Goal: Task Accomplishment & Management: Use online tool/utility

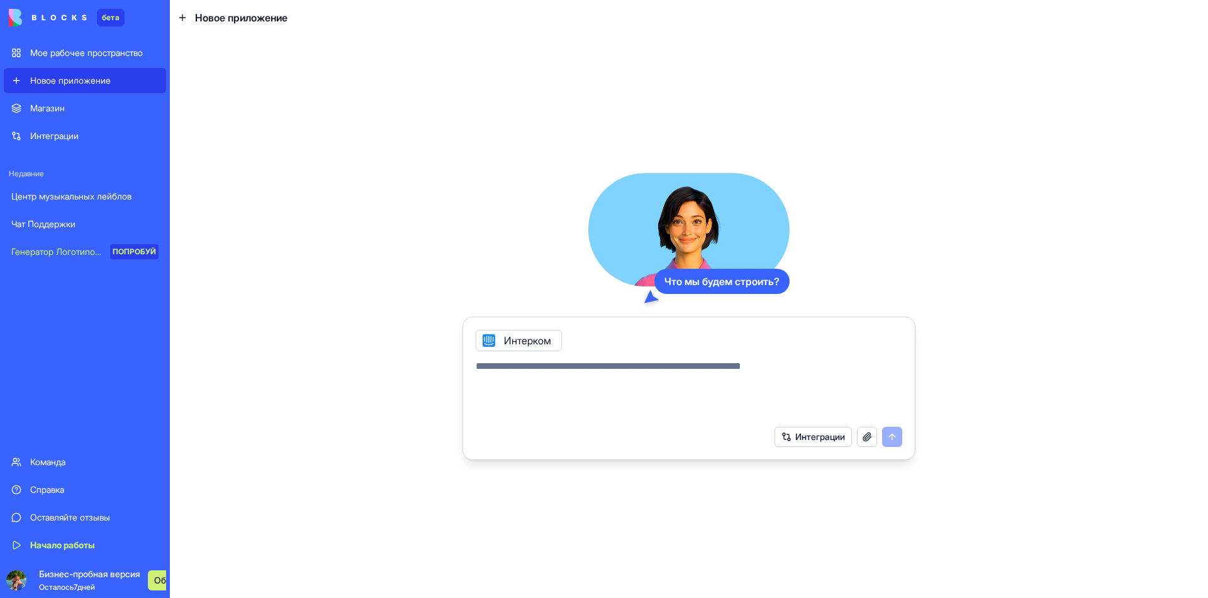
click at [514, 332] on div "Интерком" at bounding box center [519, 340] width 86 height 21
click at [852, 427] on button "Интеграции" at bounding box center [813, 437] width 77 height 20
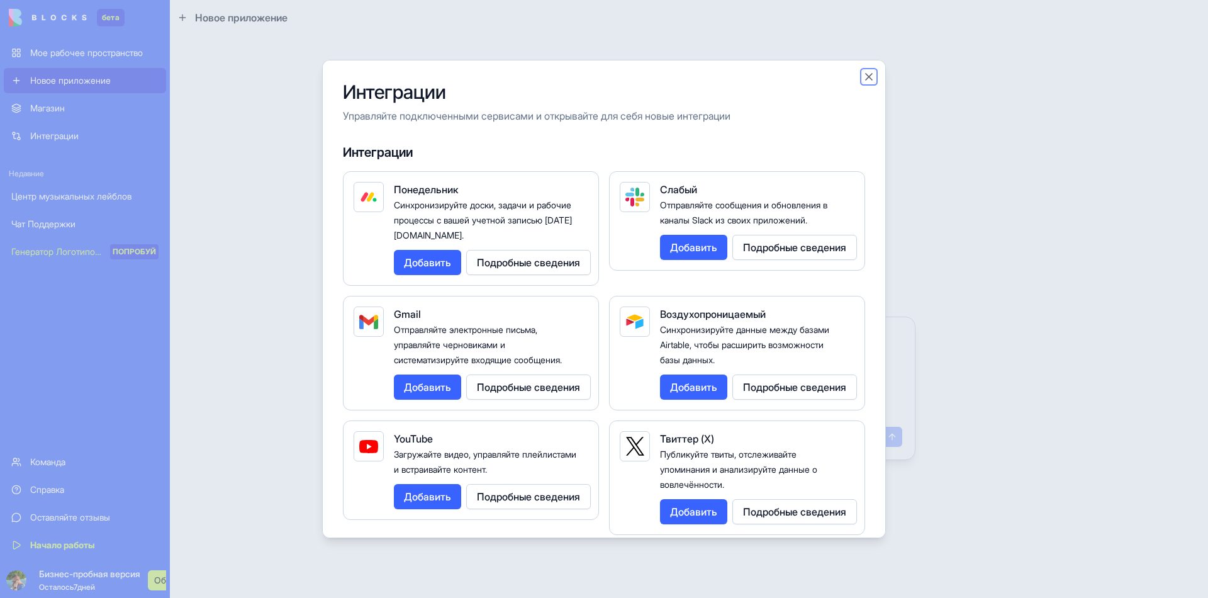
click at [863, 72] on button "Закрыть" at bounding box center [869, 76] width 13 height 13
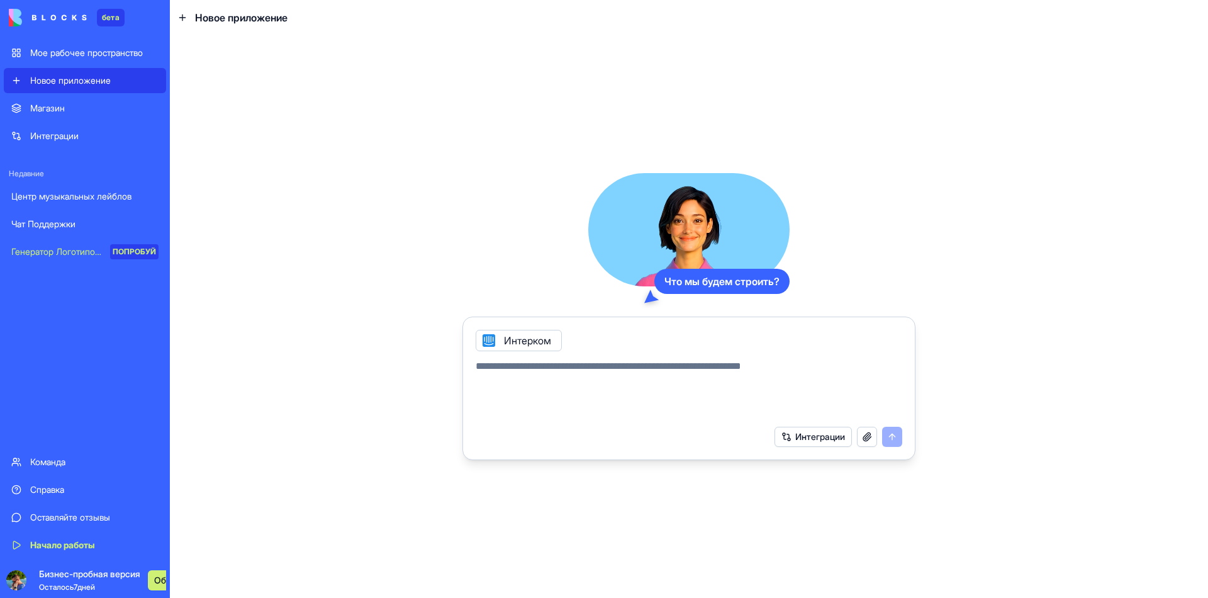
click at [646, 363] on textarea at bounding box center [689, 389] width 427 height 60
paste textarea "**********"
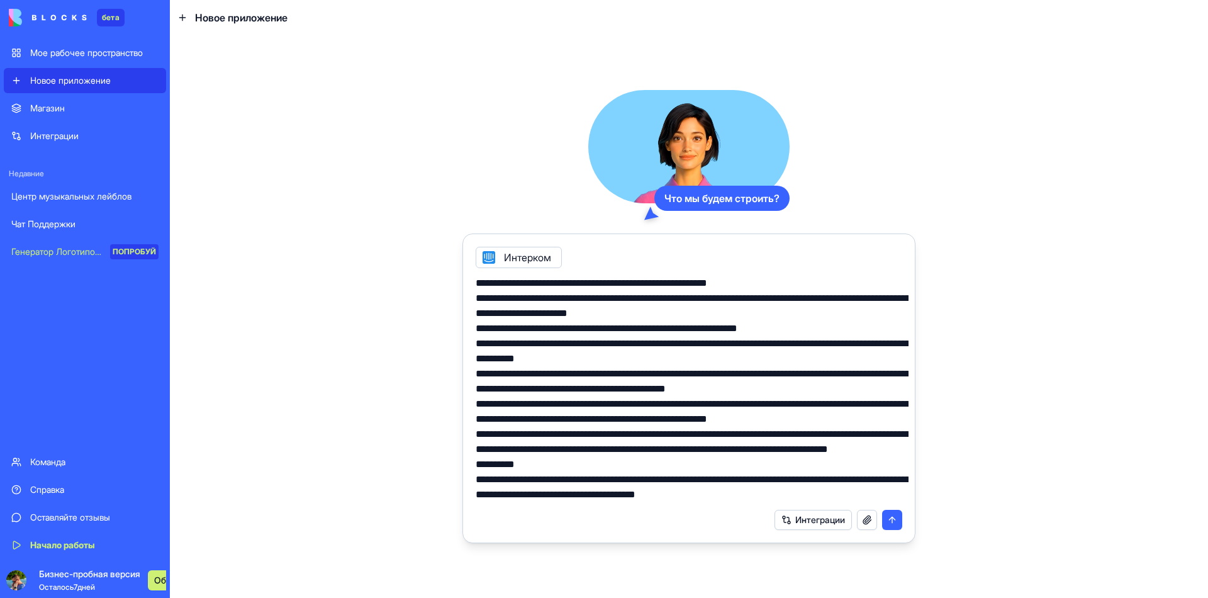
click at [476, 276] on textarea at bounding box center [692, 389] width 433 height 227
click at [626, 369] on textarea at bounding box center [692, 389] width 433 height 227
drag, startPoint x: 998, startPoint y: 552, endPoint x: 994, endPoint y: 504, distance: 48.0
click at [998, 548] on div "Что мы будем строить? Интерком Интеграции" at bounding box center [689, 316] width 1039 height 563
click at [741, 412] on textarea at bounding box center [692, 389] width 433 height 227
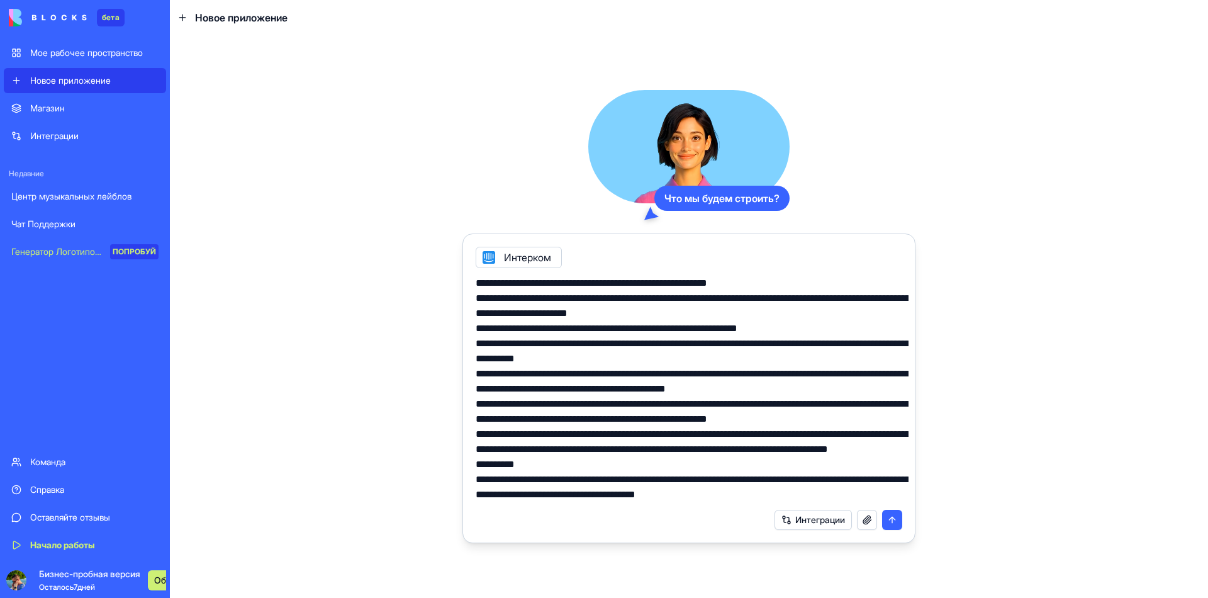
paste textarea "**********"
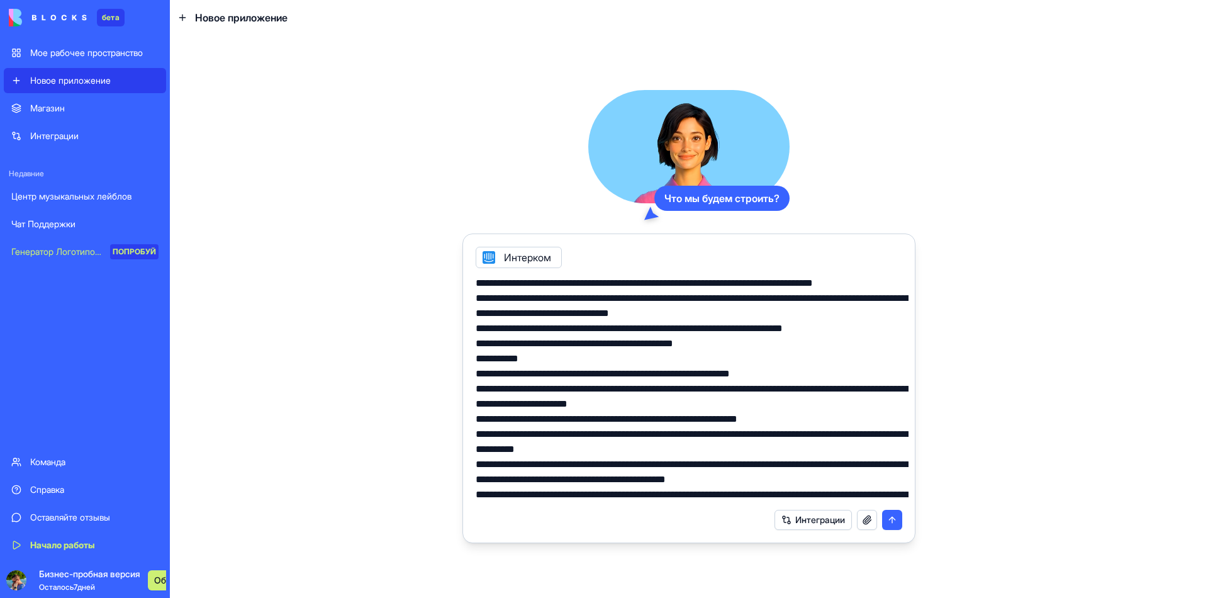
scroll to position [6615, 0]
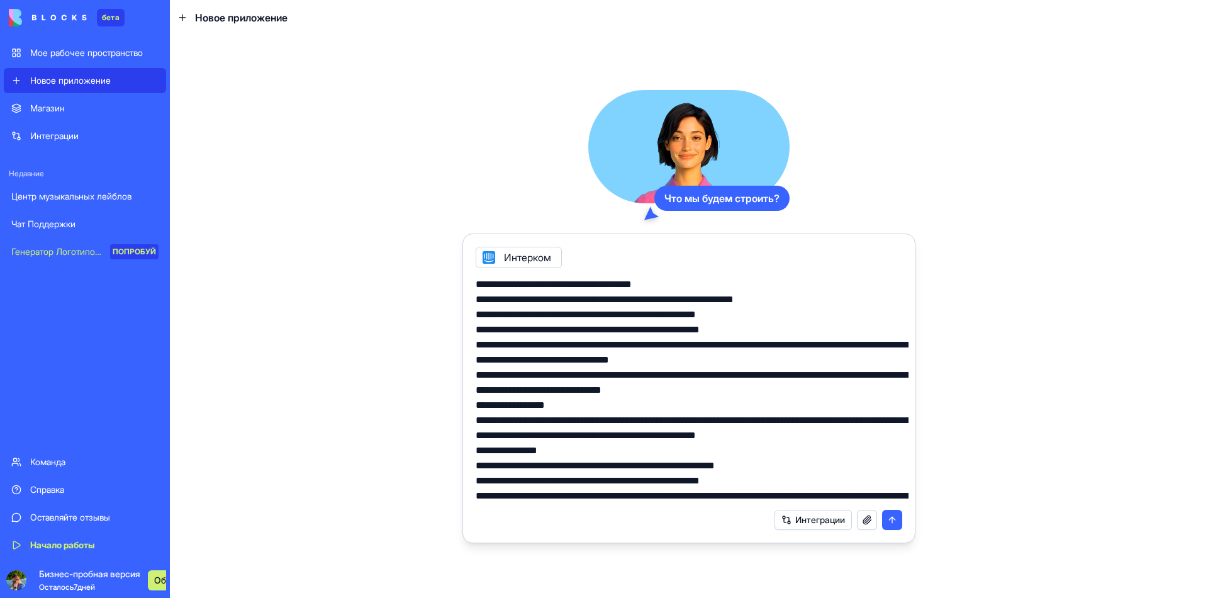
type textarea "**********"
click at [484, 252] on icon at bounding box center [489, 257] width 10 height 10
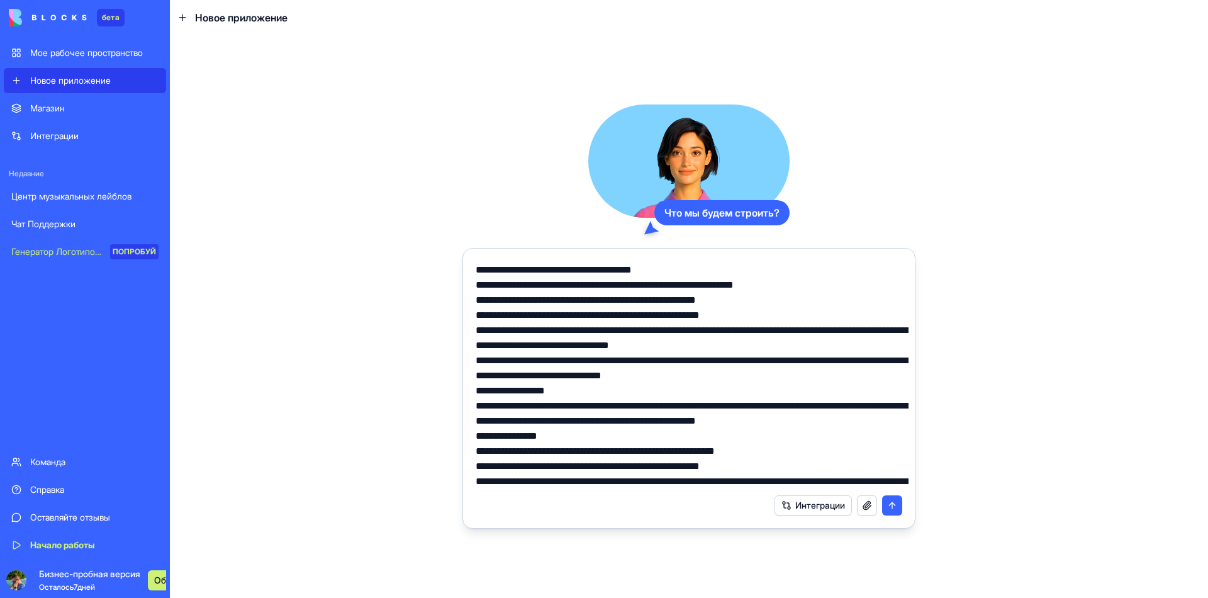
click at [844, 495] on button "Интеграции" at bounding box center [813, 505] width 77 height 20
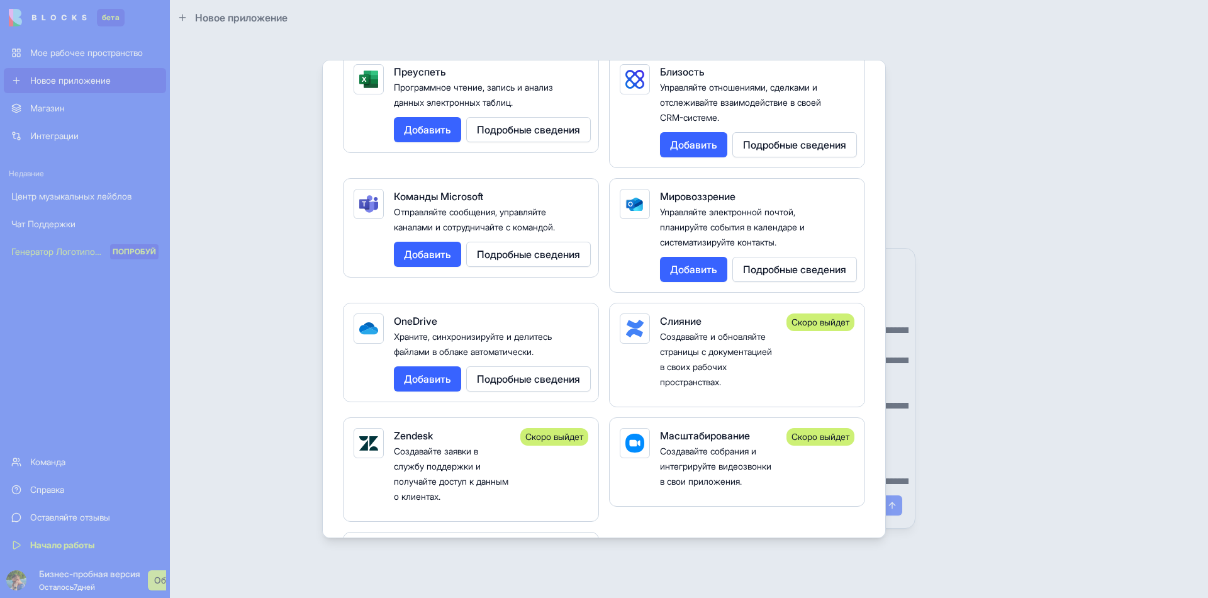
scroll to position [1322, 0]
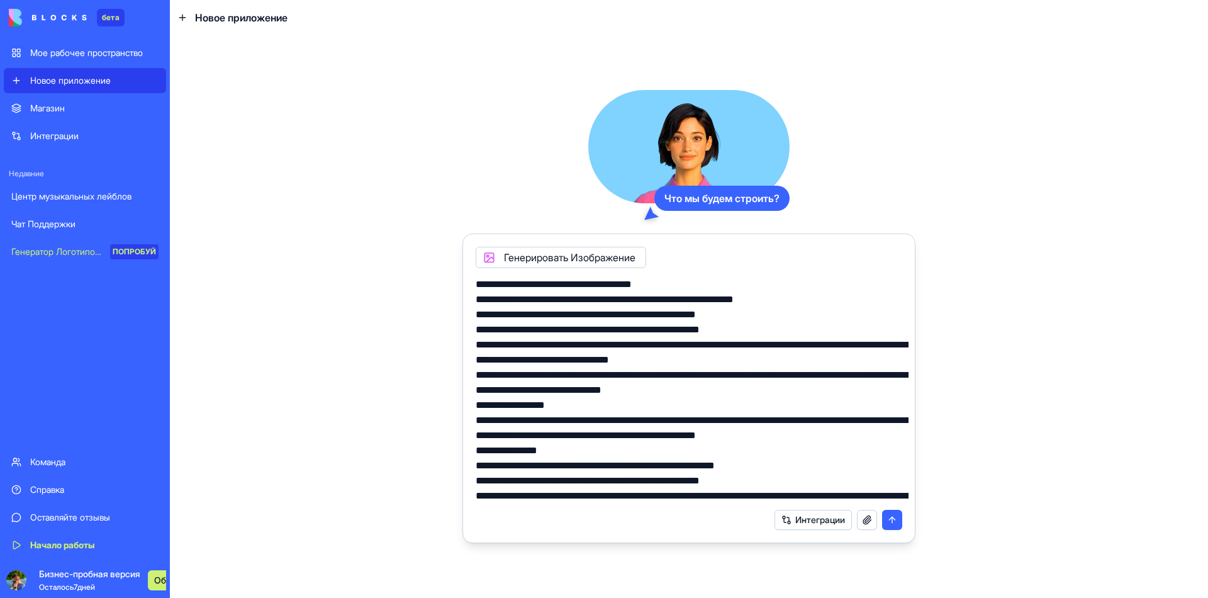
click at [834, 510] on button "Интеграции" at bounding box center [813, 520] width 77 height 20
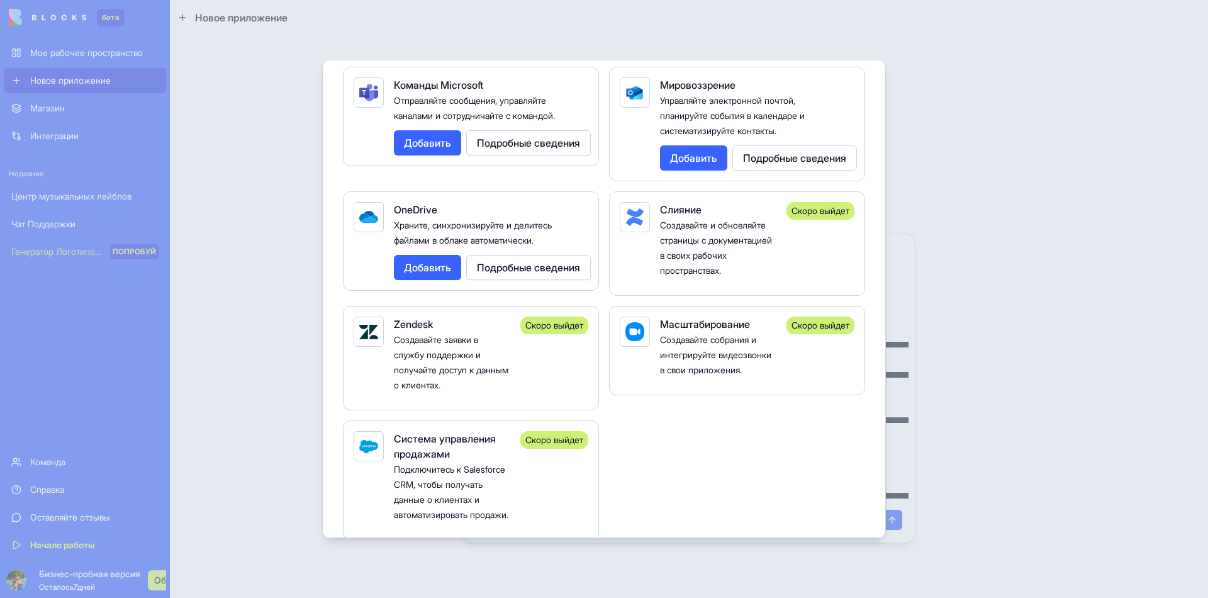
scroll to position [1448, 0]
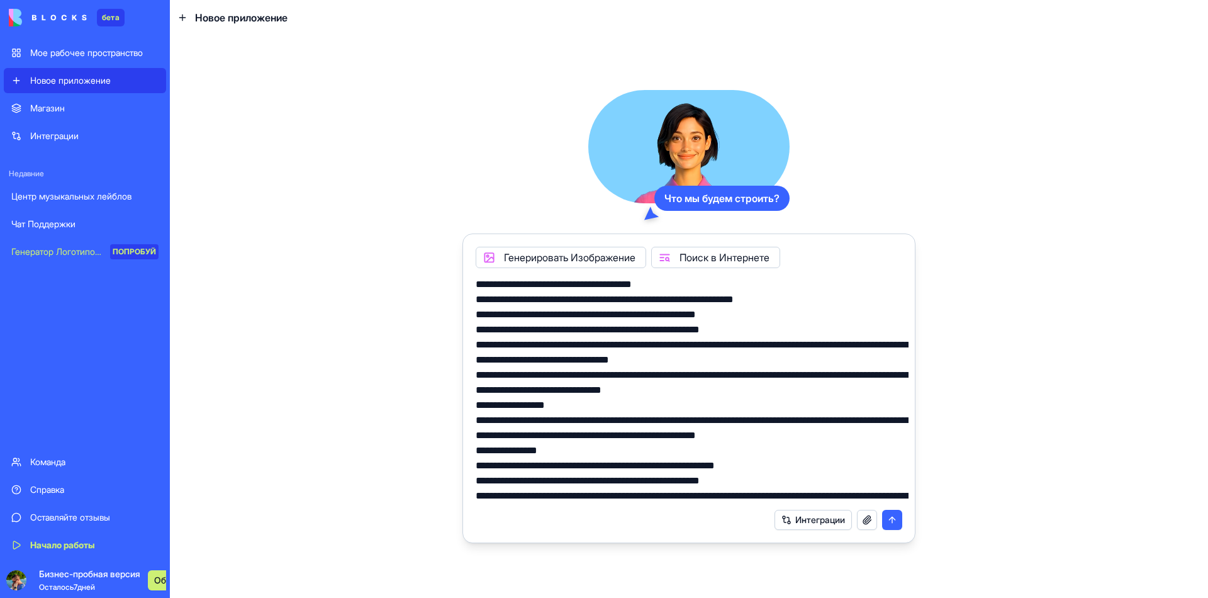
click at [826, 510] on button "Интеграции" at bounding box center [813, 520] width 77 height 20
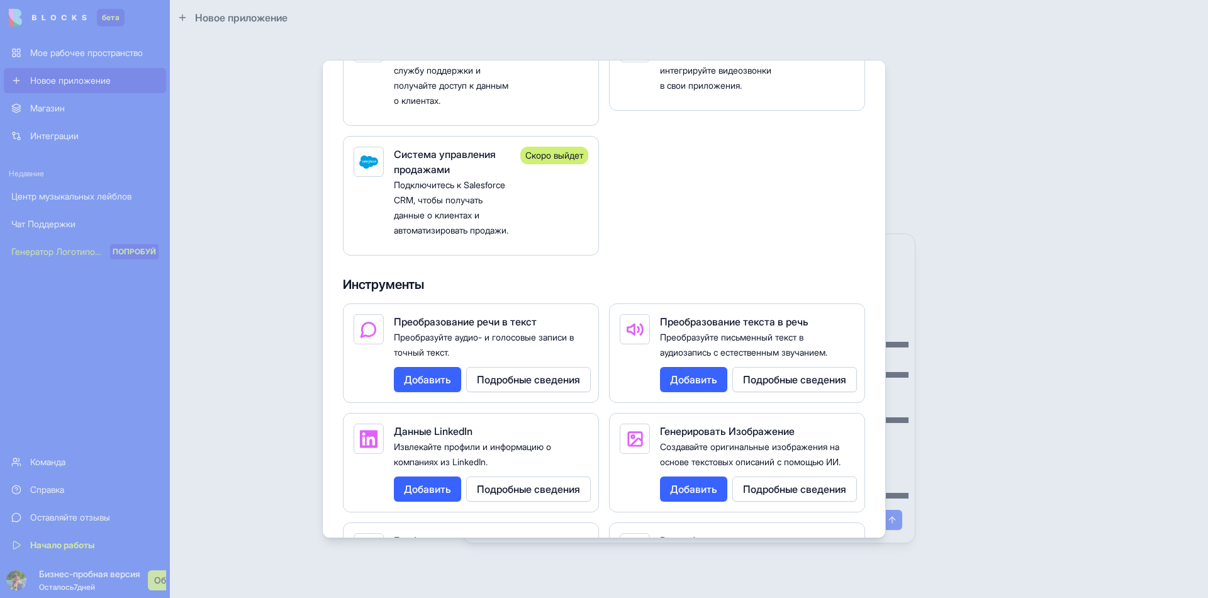
scroll to position [1652, 0]
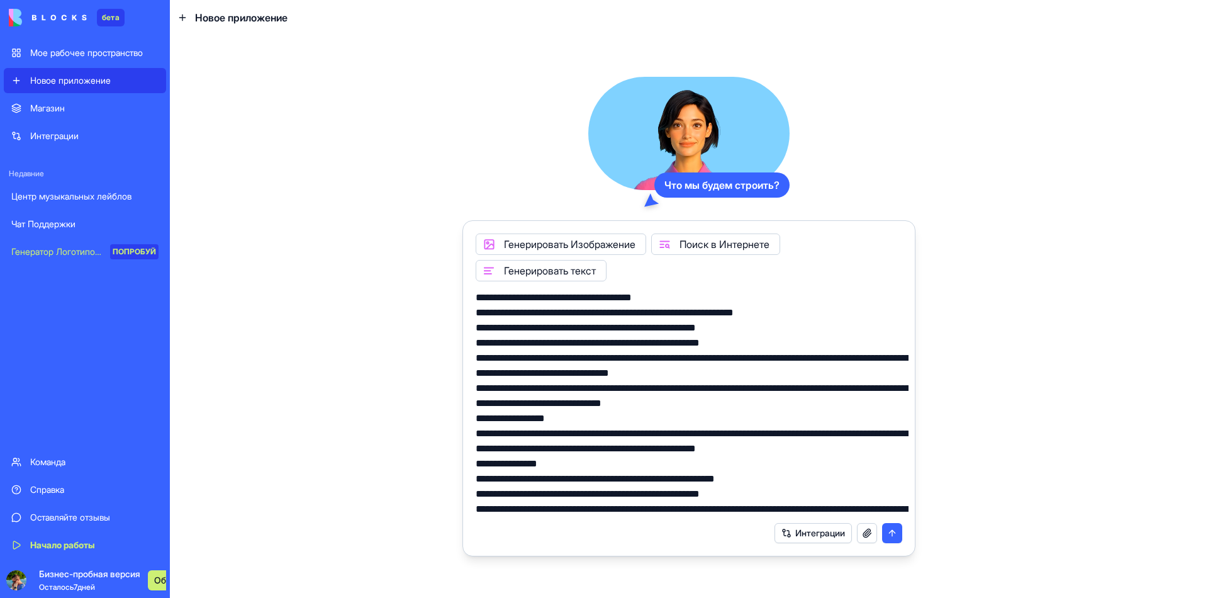
click at [831, 523] on button "Интеграции" at bounding box center [813, 533] width 77 height 20
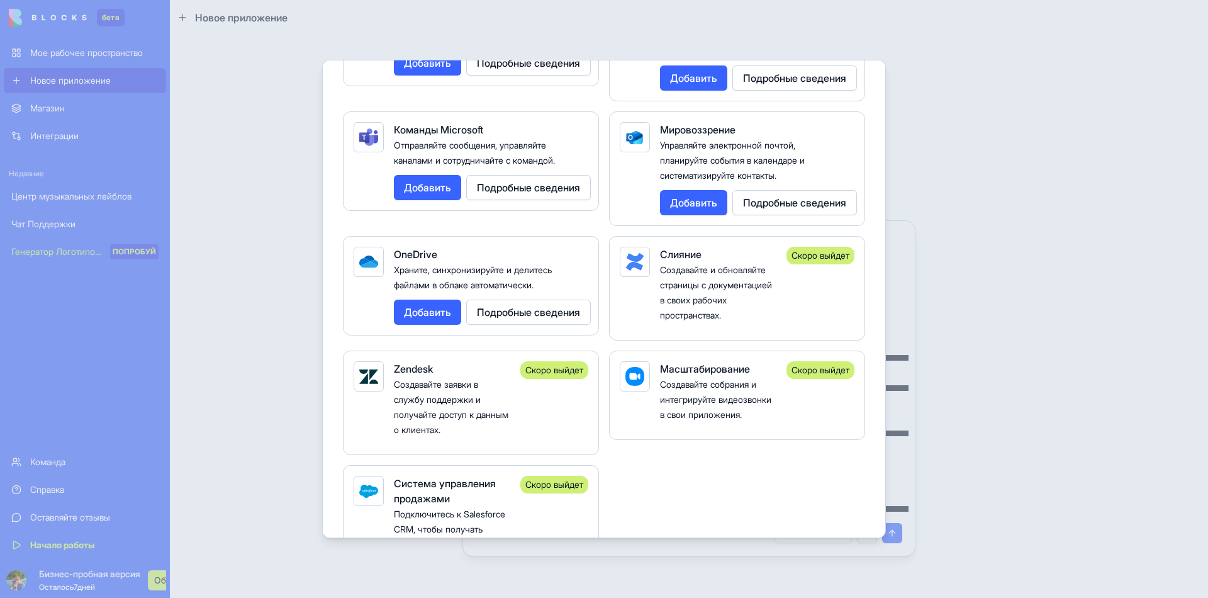
scroll to position [1385, 0]
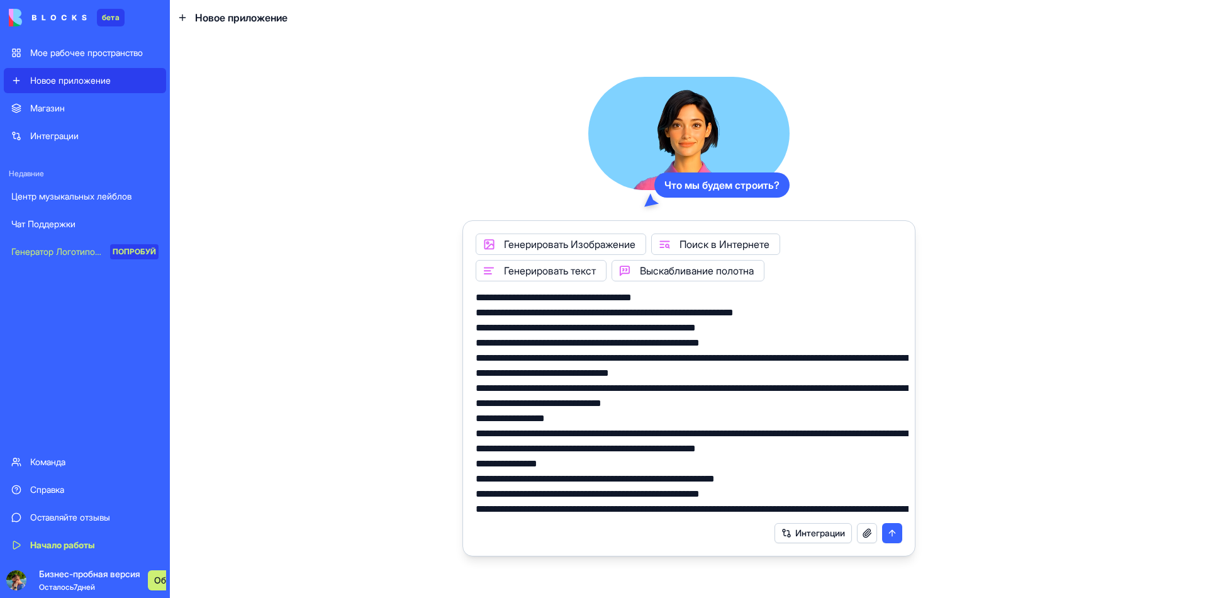
click at [825, 523] on button "Интеграции" at bounding box center [813, 533] width 77 height 20
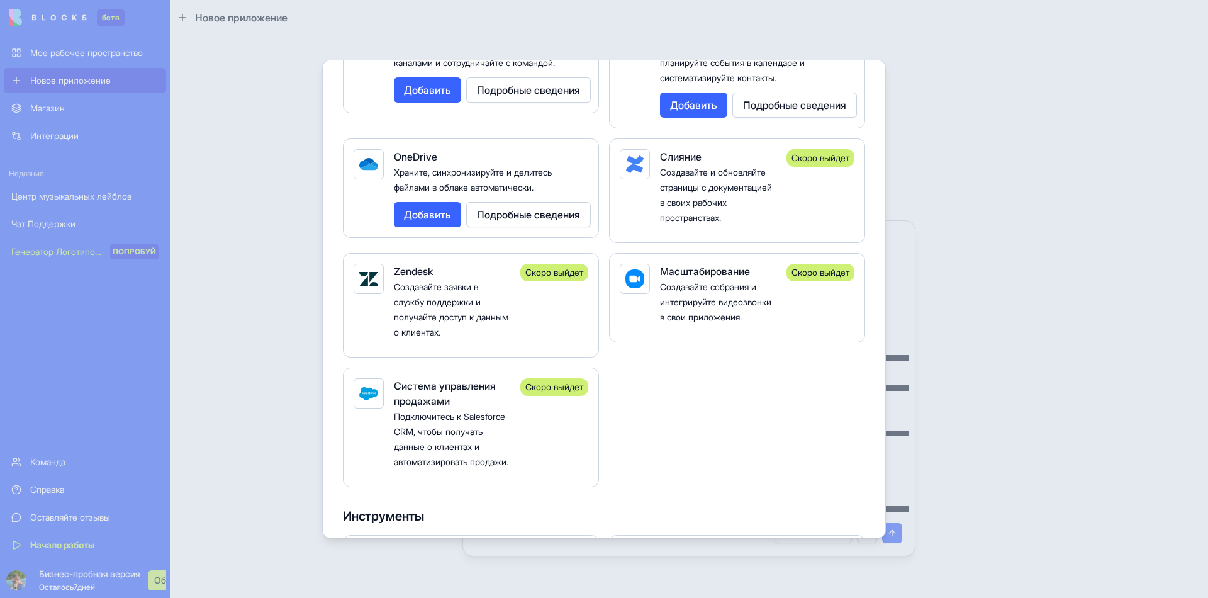
scroll to position [1574, 0]
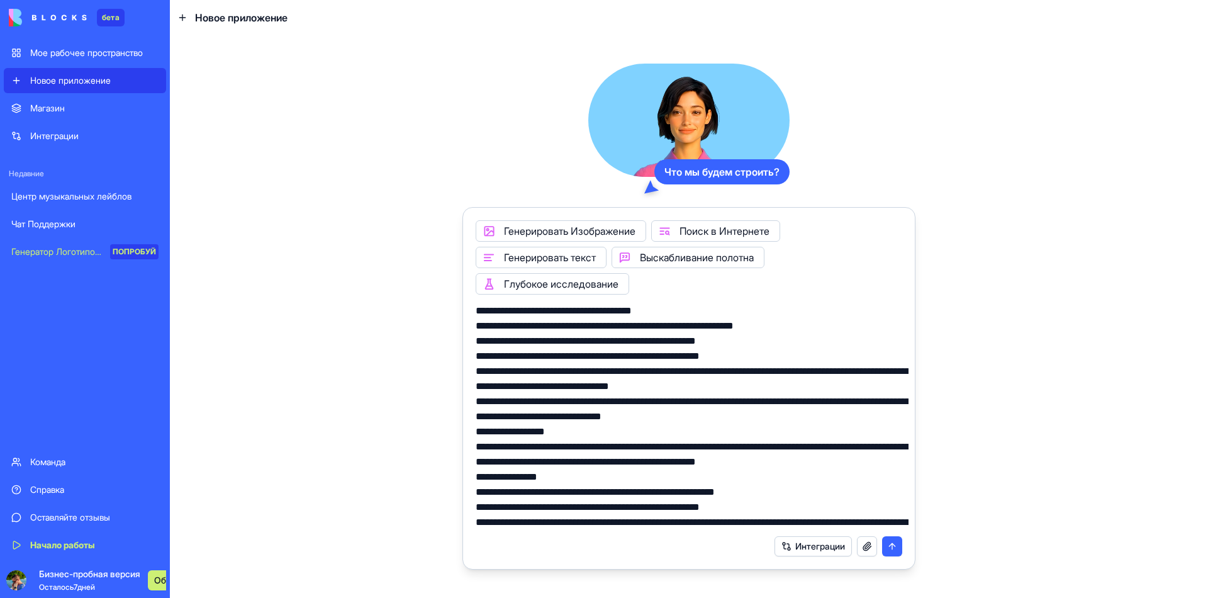
click at [843, 536] on button "Интеграции" at bounding box center [813, 546] width 77 height 20
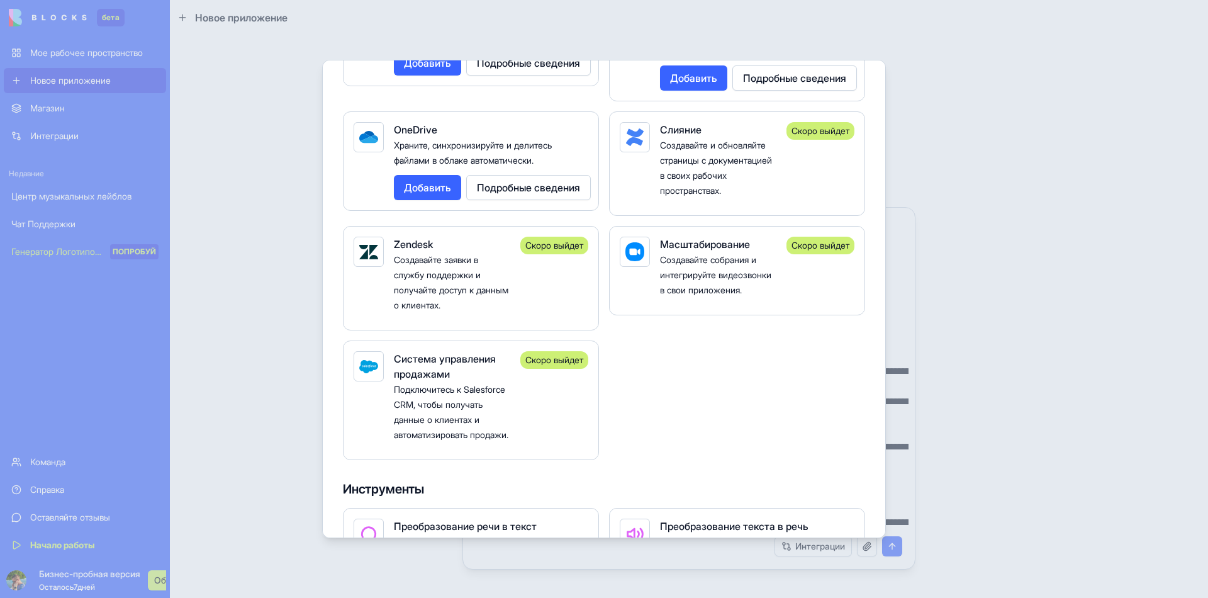
scroll to position [1511, 0]
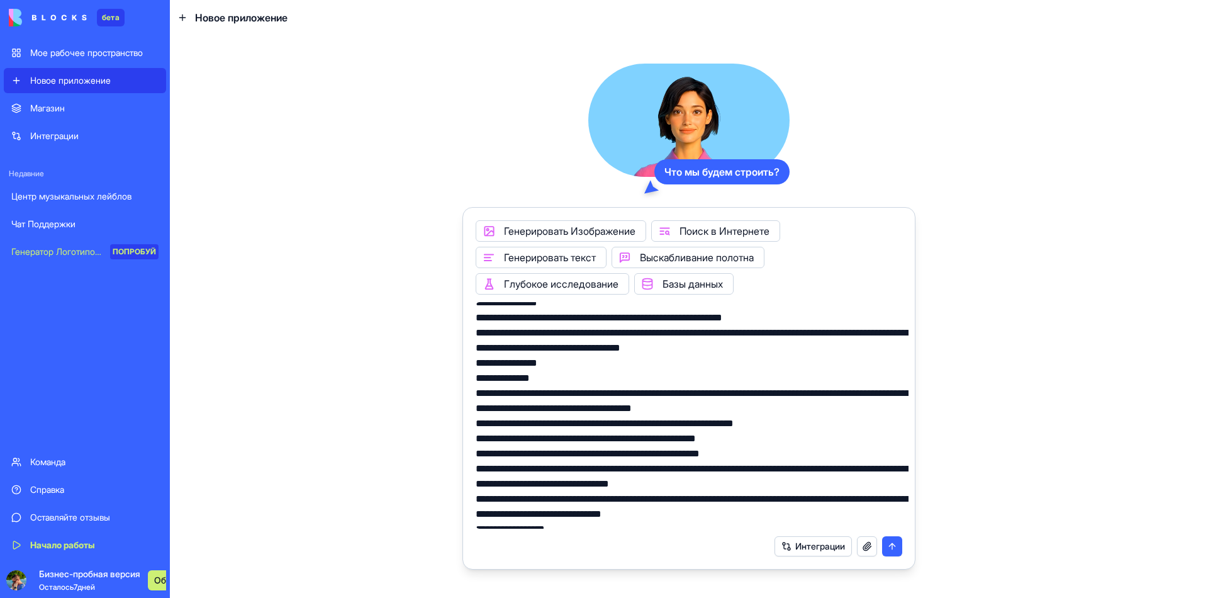
scroll to position [6616, 0]
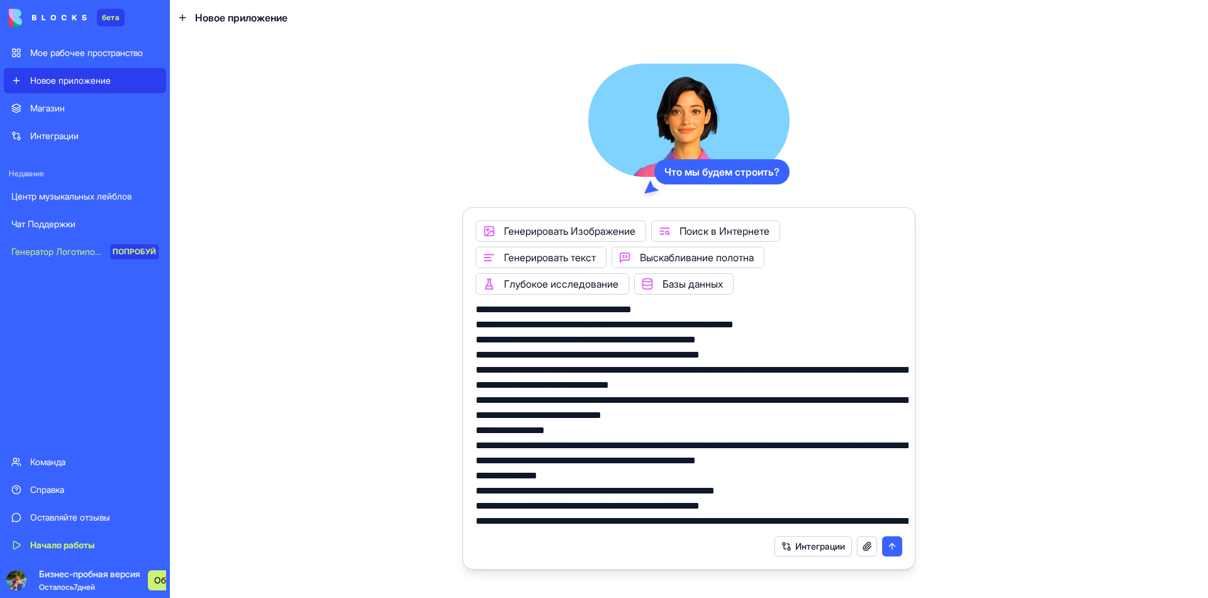
click at [895, 536] on button "submit" at bounding box center [892, 546] width 20 height 20
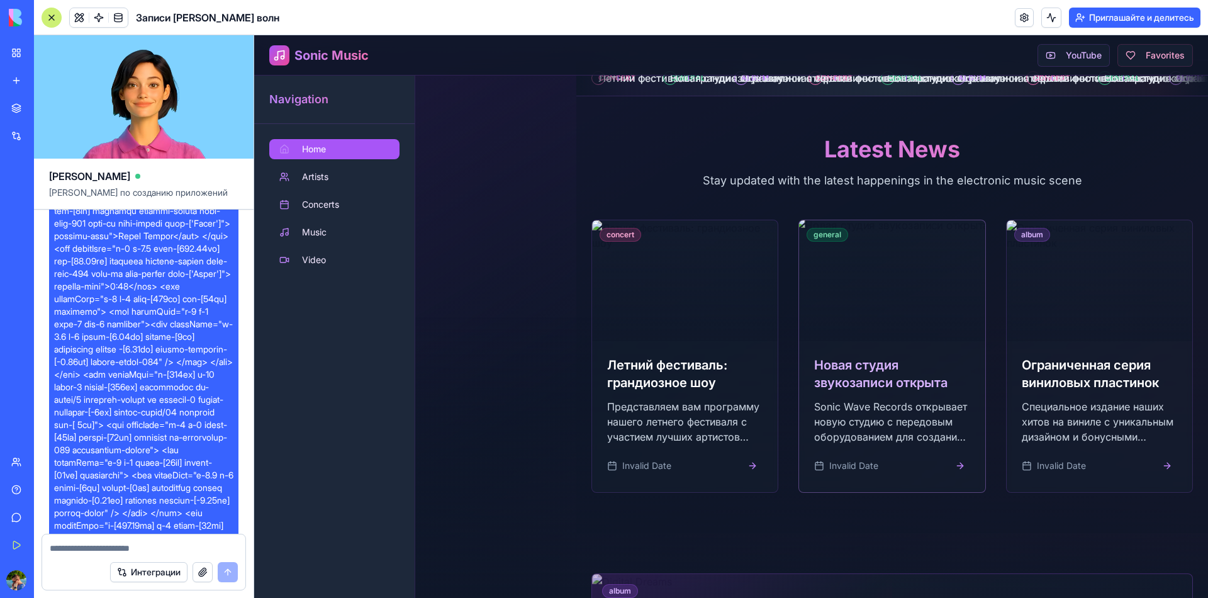
scroll to position [1259, 0]
click at [327, 186] on button "Artists" at bounding box center [334, 177] width 130 height 20
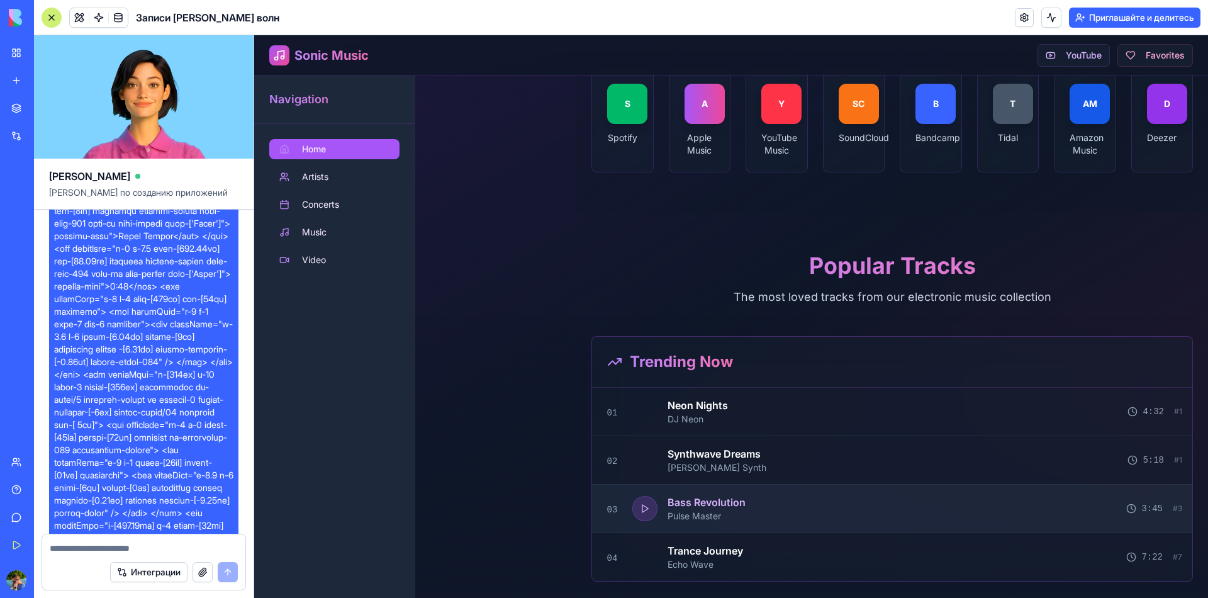
scroll to position [2518, 0]
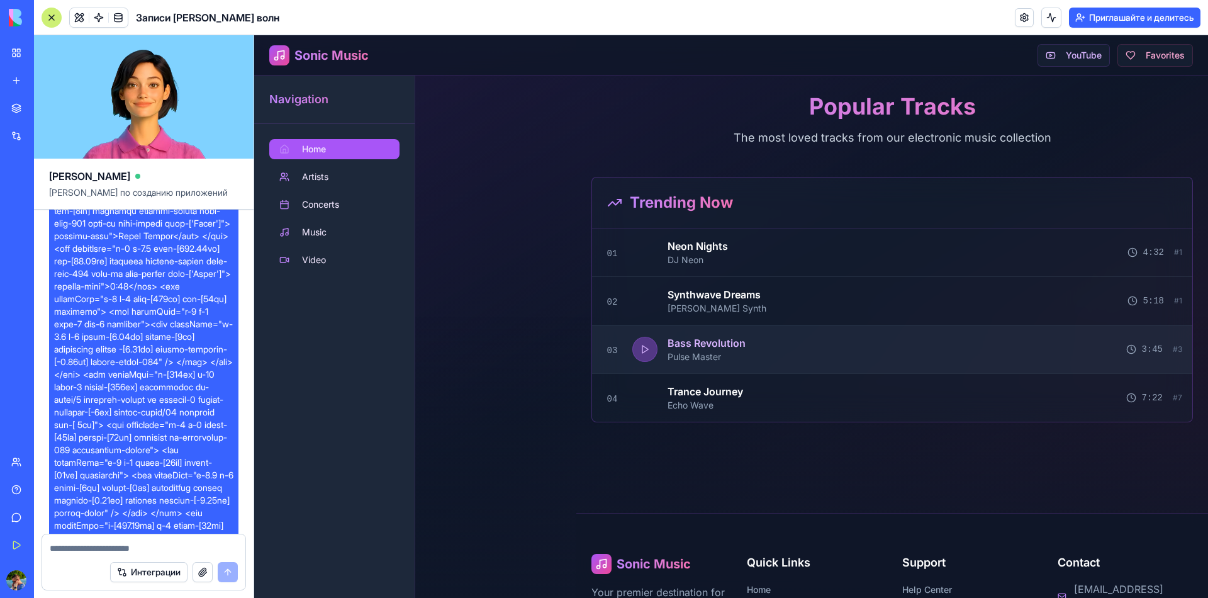
click at [645, 359] on button at bounding box center [645, 349] width 25 height 25
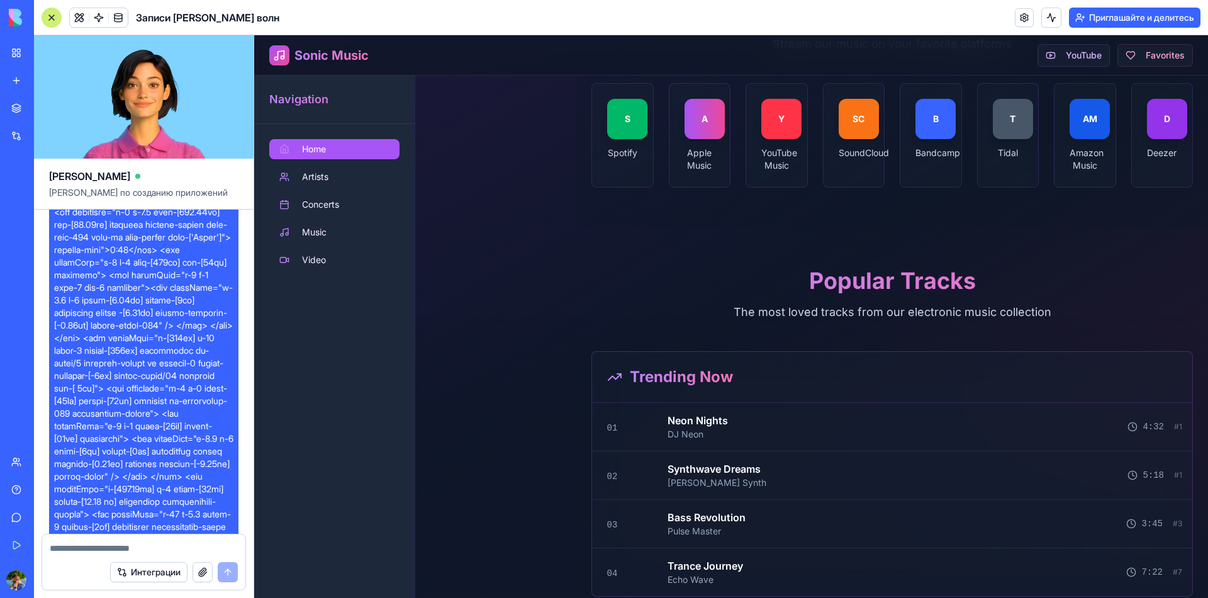
scroll to position [7334, 0]
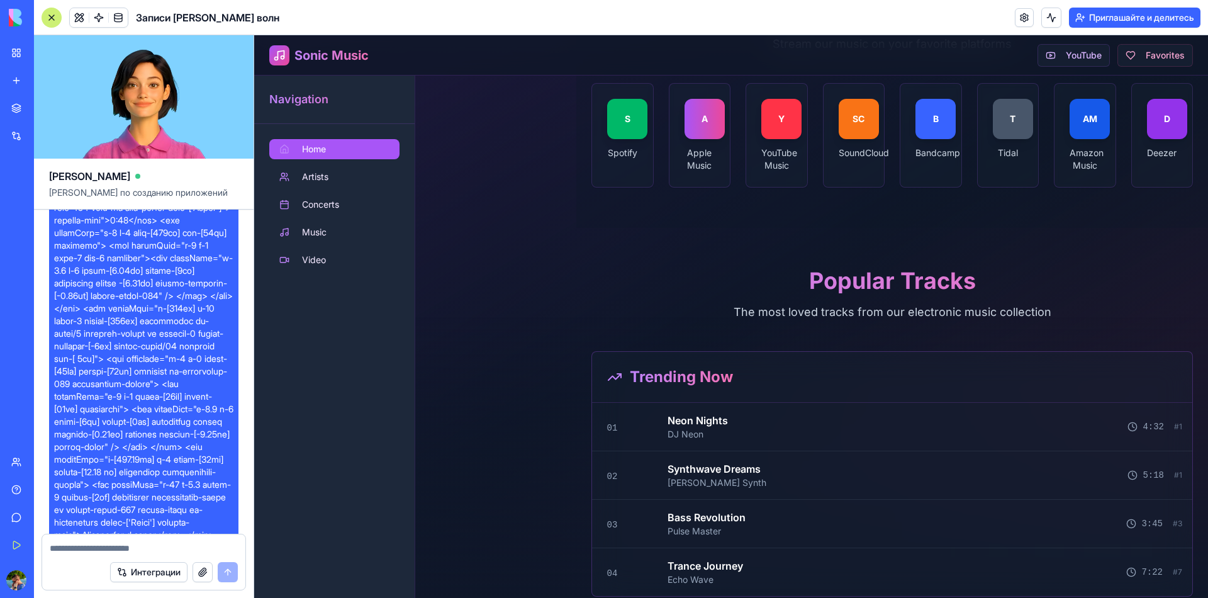
click at [213, 574] on button "button" at bounding box center [203, 572] width 20 height 20
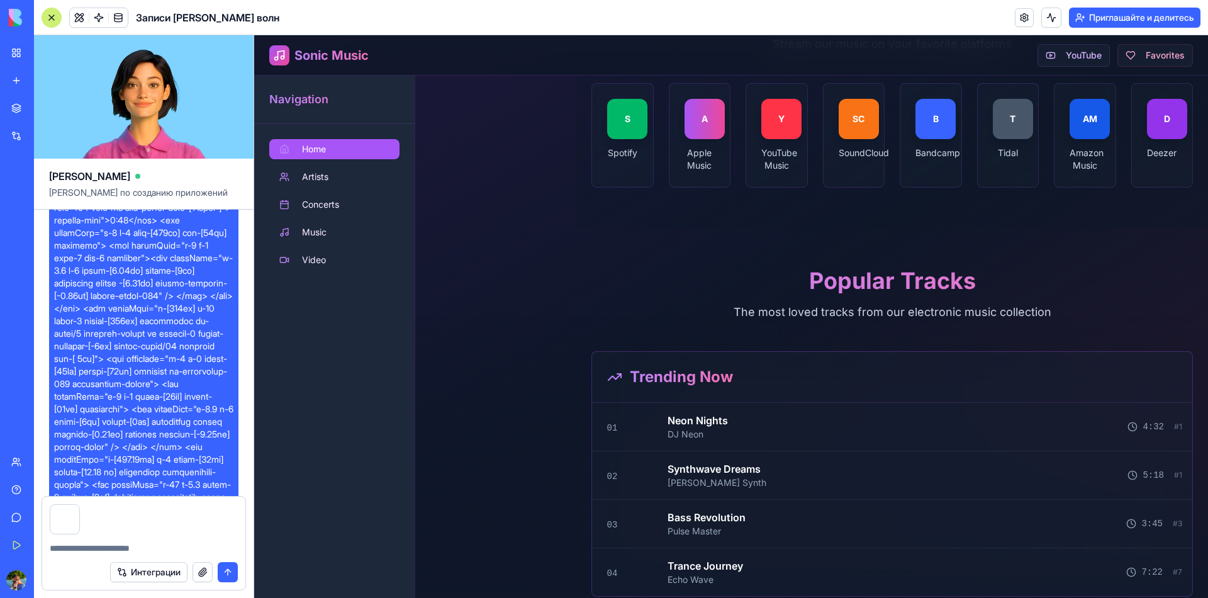
click at [101, 551] on div at bounding box center [143, 544] width 203 height 20
click at [94, 555] on textarea at bounding box center [144, 548] width 188 height 13
type textarea "**********"
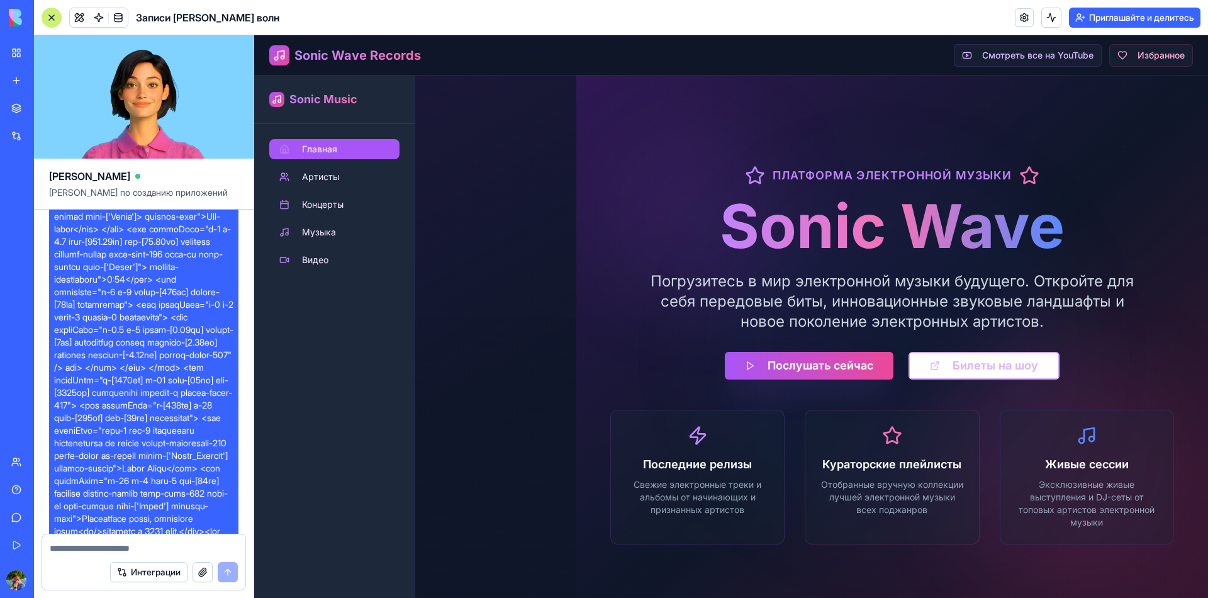
scroll to position [0, 0]
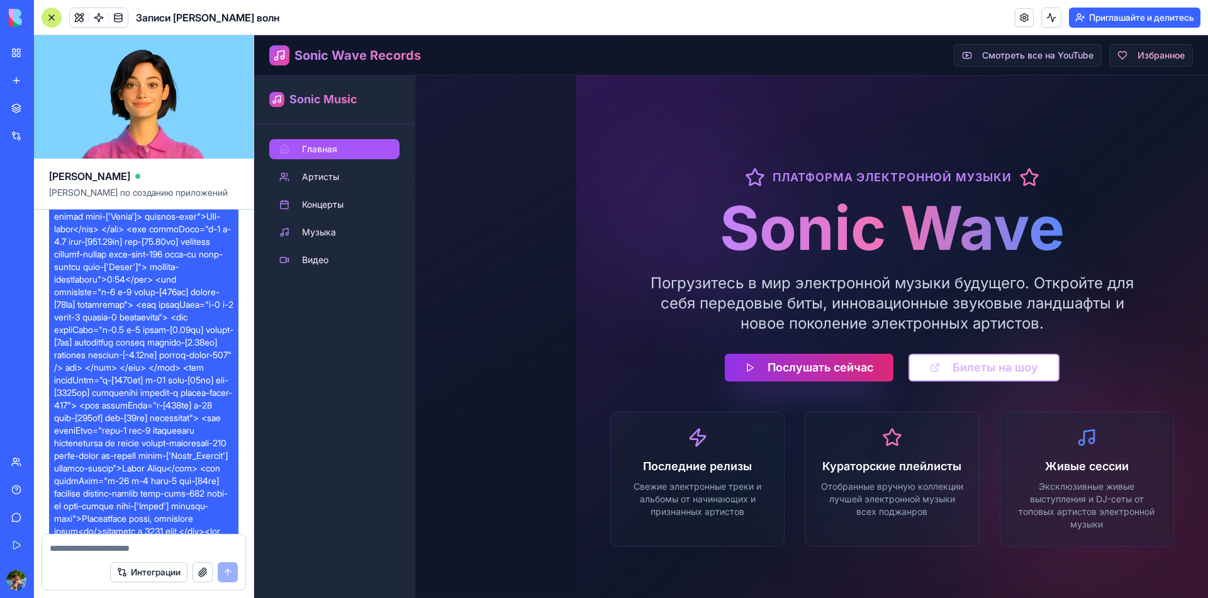
click at [795, 364] on button "Послушать сейчас" at bounding box center [809, 368] width 169 height 28
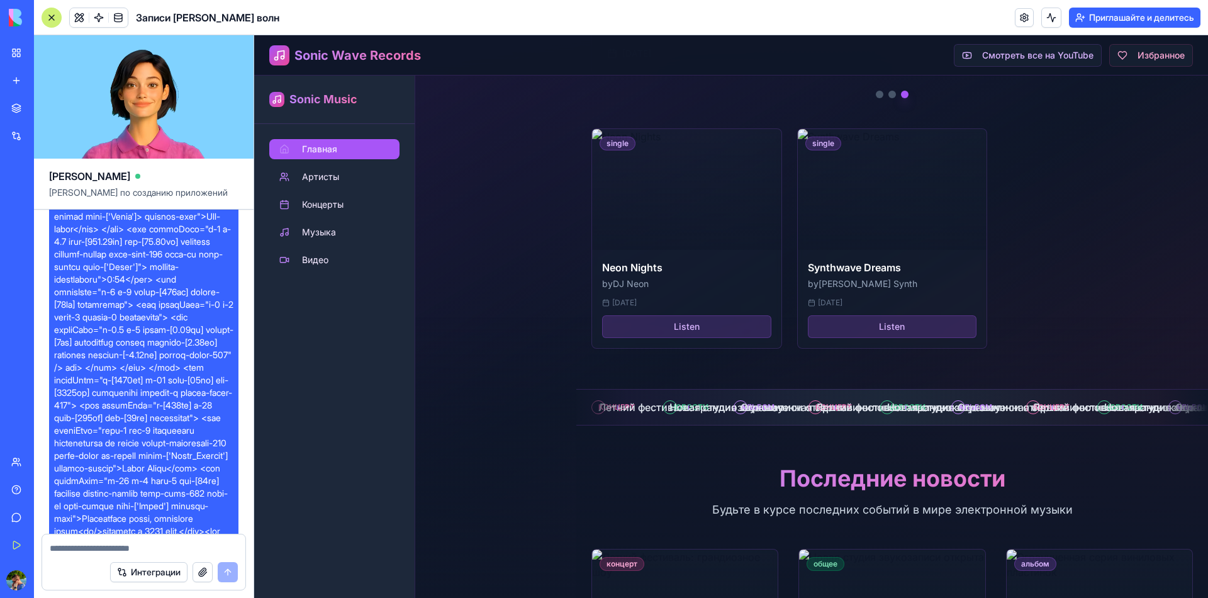
scroll to position [1133, 0]
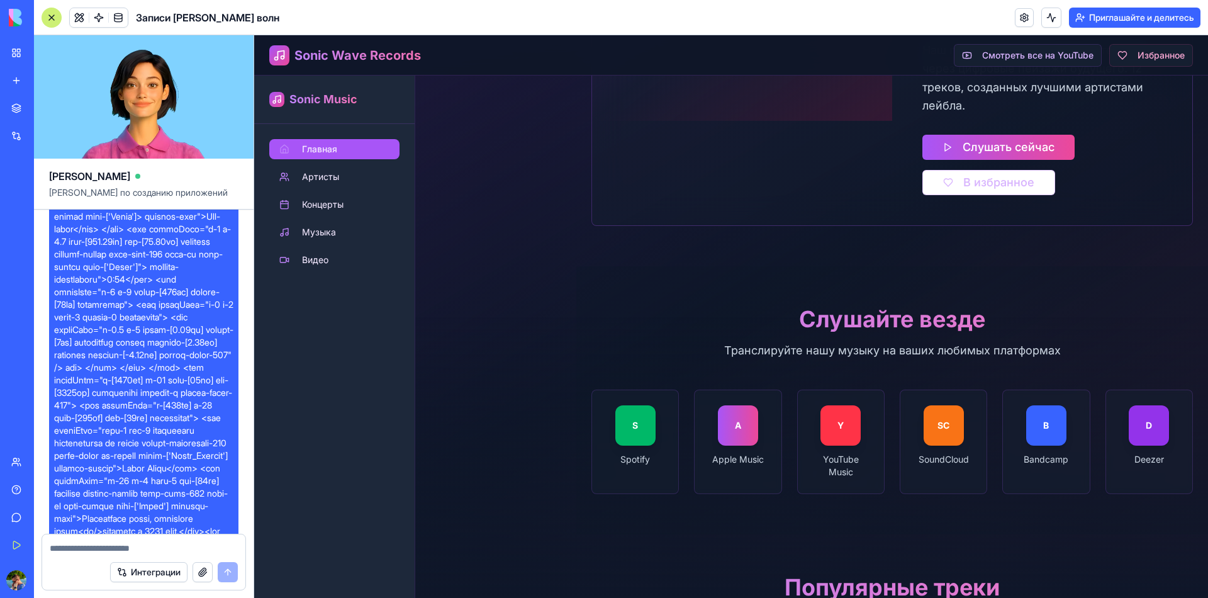
scroll to position [2014, 0]
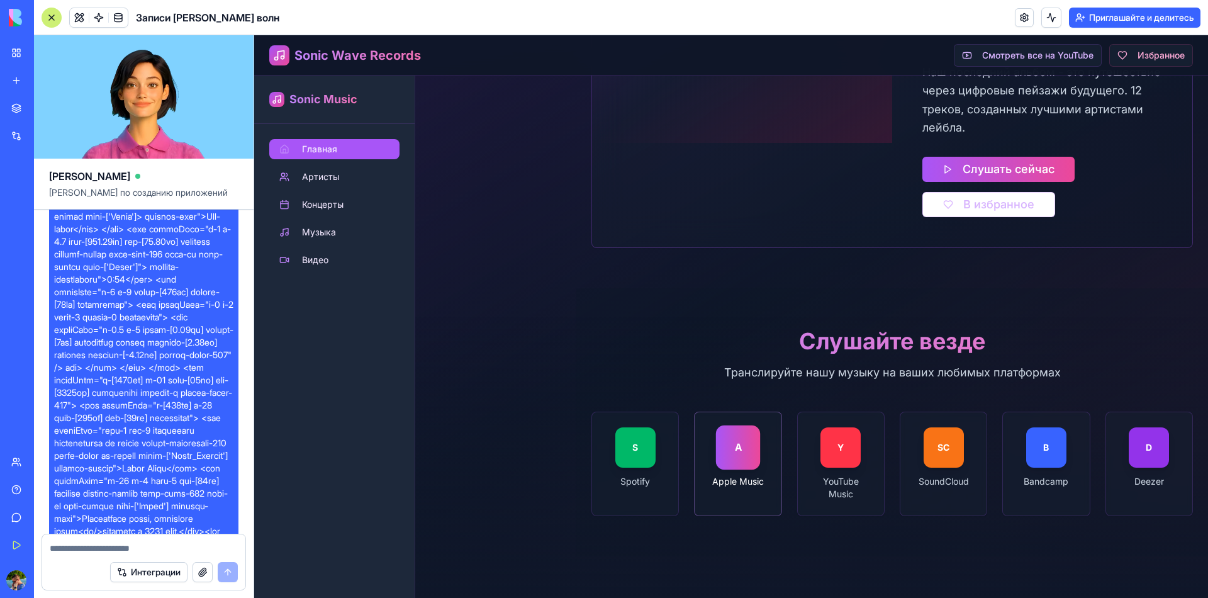
click at [728, 488] on p "Apple Music" at bounding box center [738, 481] width 56 height 13
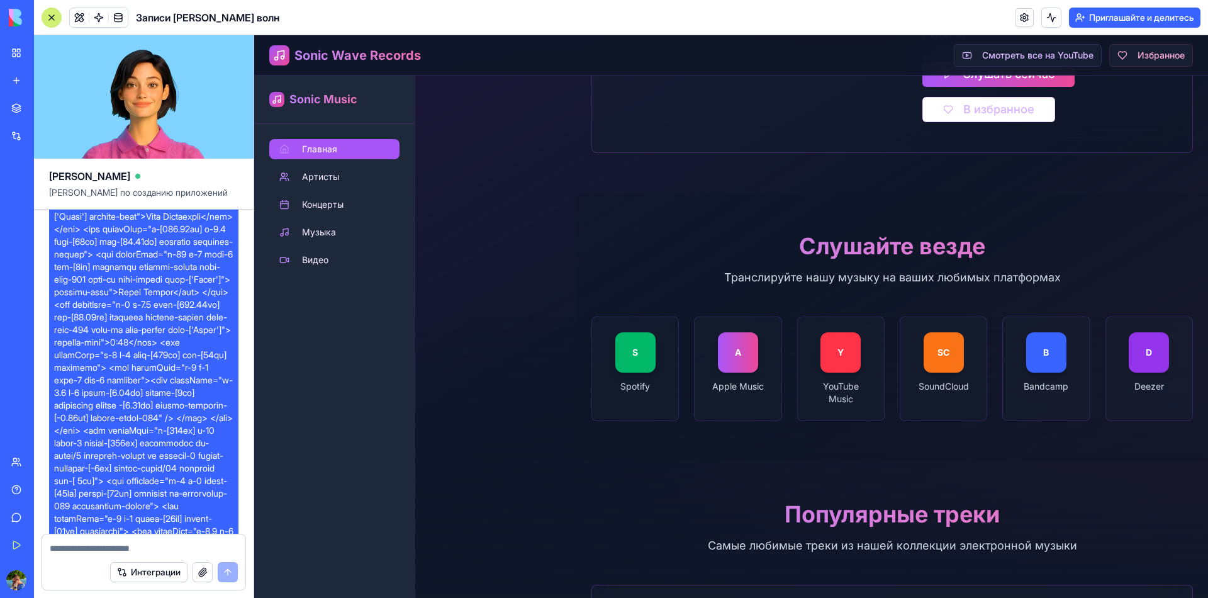
scroll to position [1937, 0]
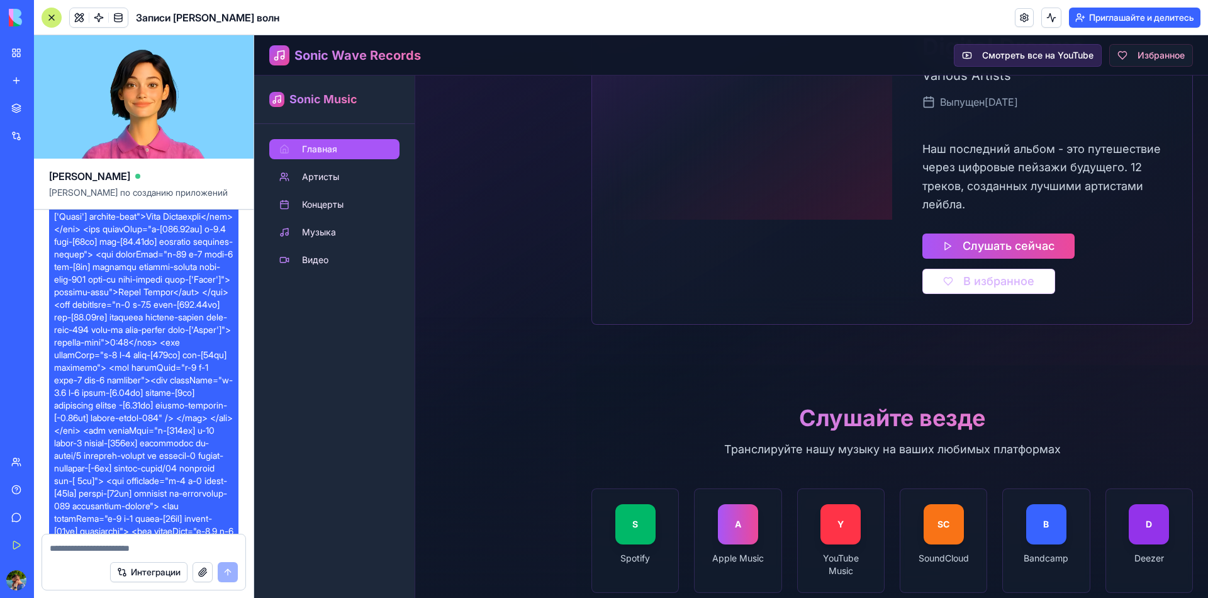
click at [995, 56] on button "Смотреть все на YouTube" at bounding box center [1028, 55] width 148 height 23
click at [1132, 65] on button "Избранное" at bounding box center [1152, 55] width 84 height 23
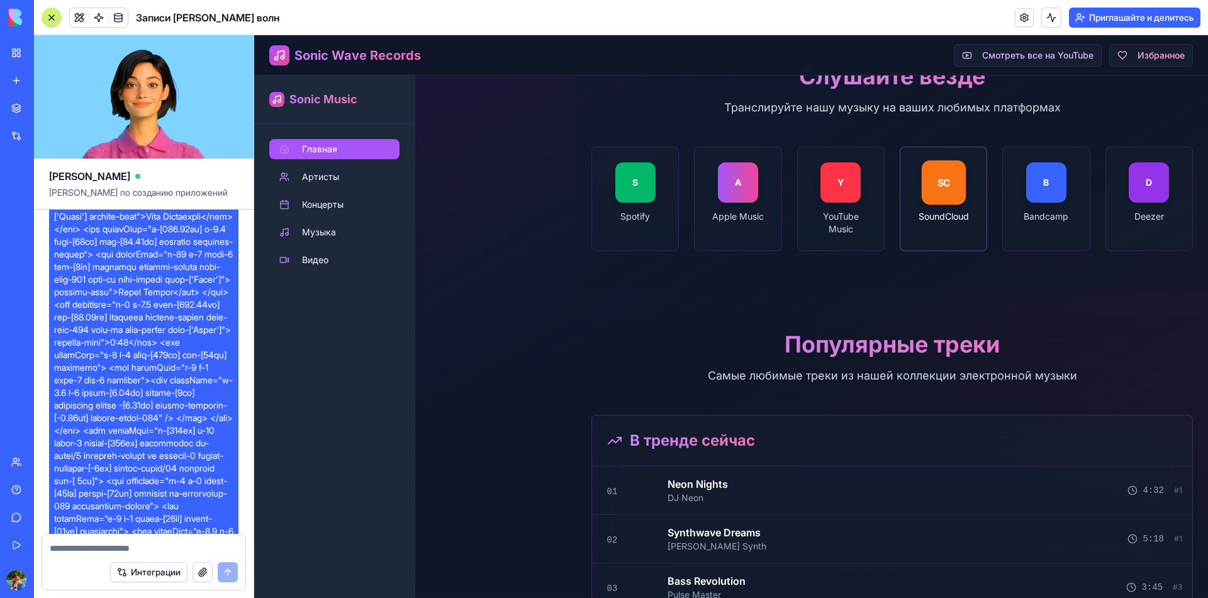
scroll to position [2441, 0]
